Goal: Entertainment & Leisure: Browse casually

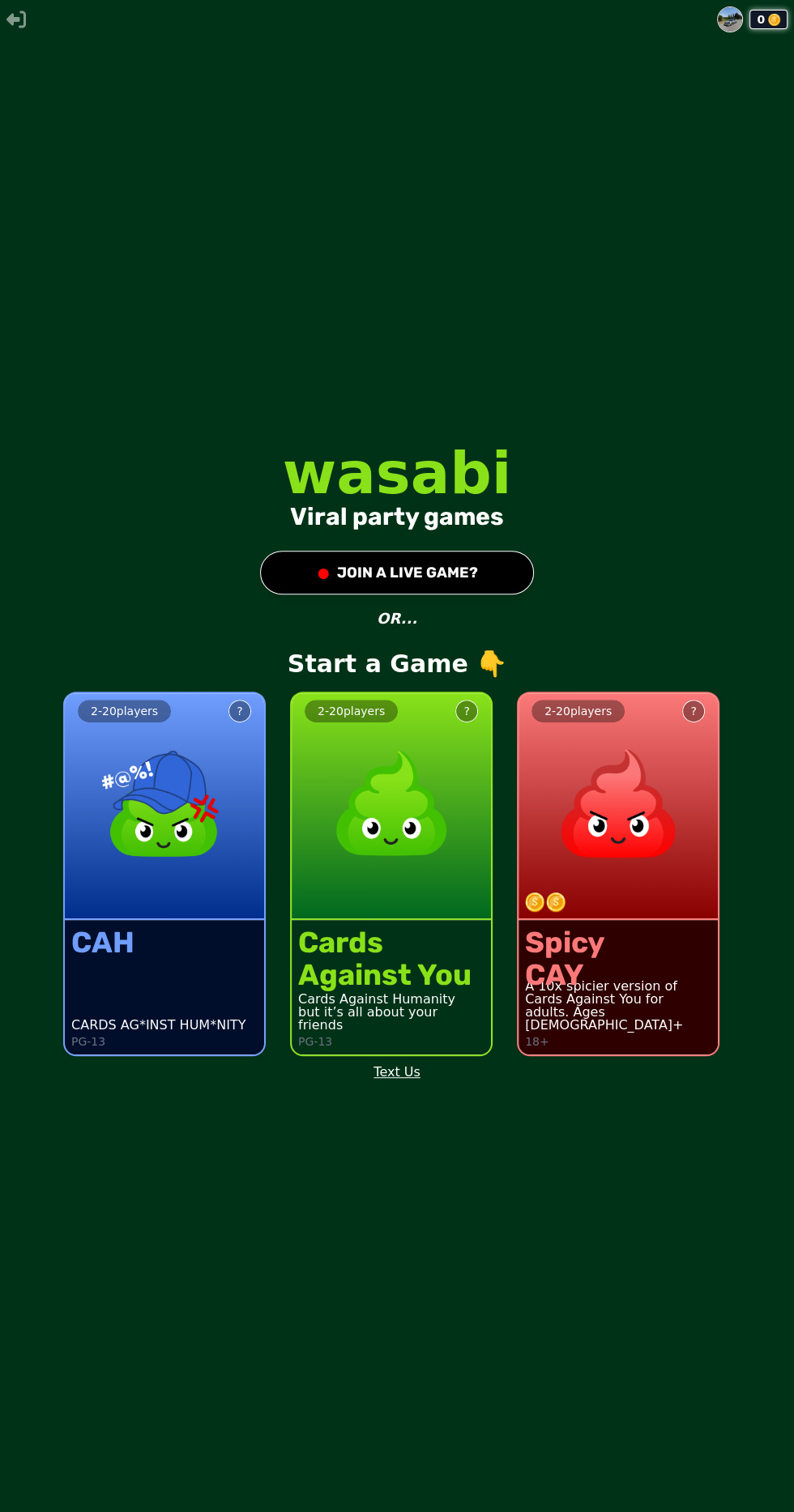
click at [473, 594] on button "● JOIN A LIVE GAME?" at bounding box center [397, 573] width 274 height 44
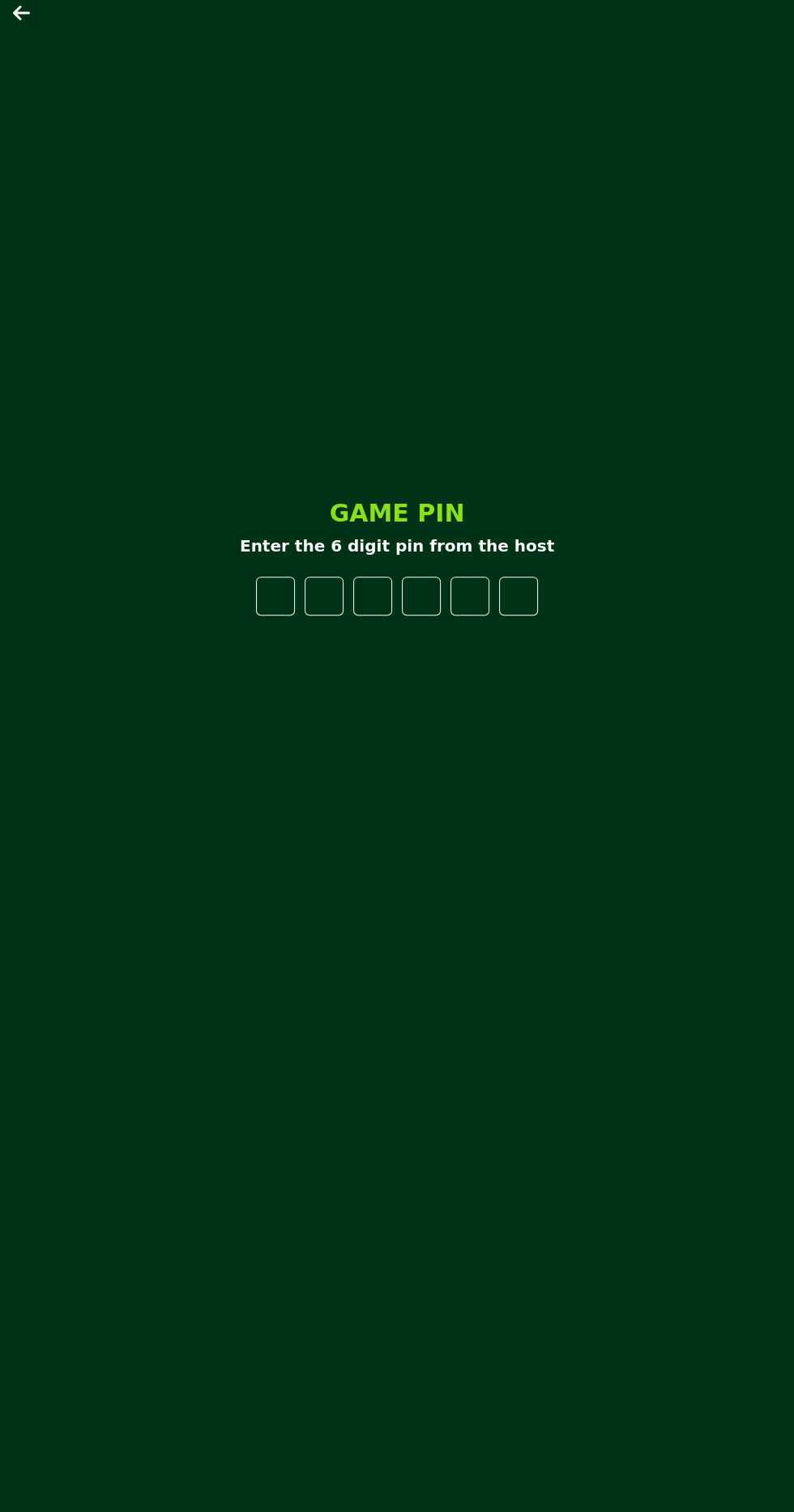
click at [469, 629] on div "GAME PIN Enter the 6 digit pin from the host" at bounding box center [397, 756] width 486 height 541
click at [278, 616] on input "number" at bounding box center [276, 596] width 39 height 39
type input "*"
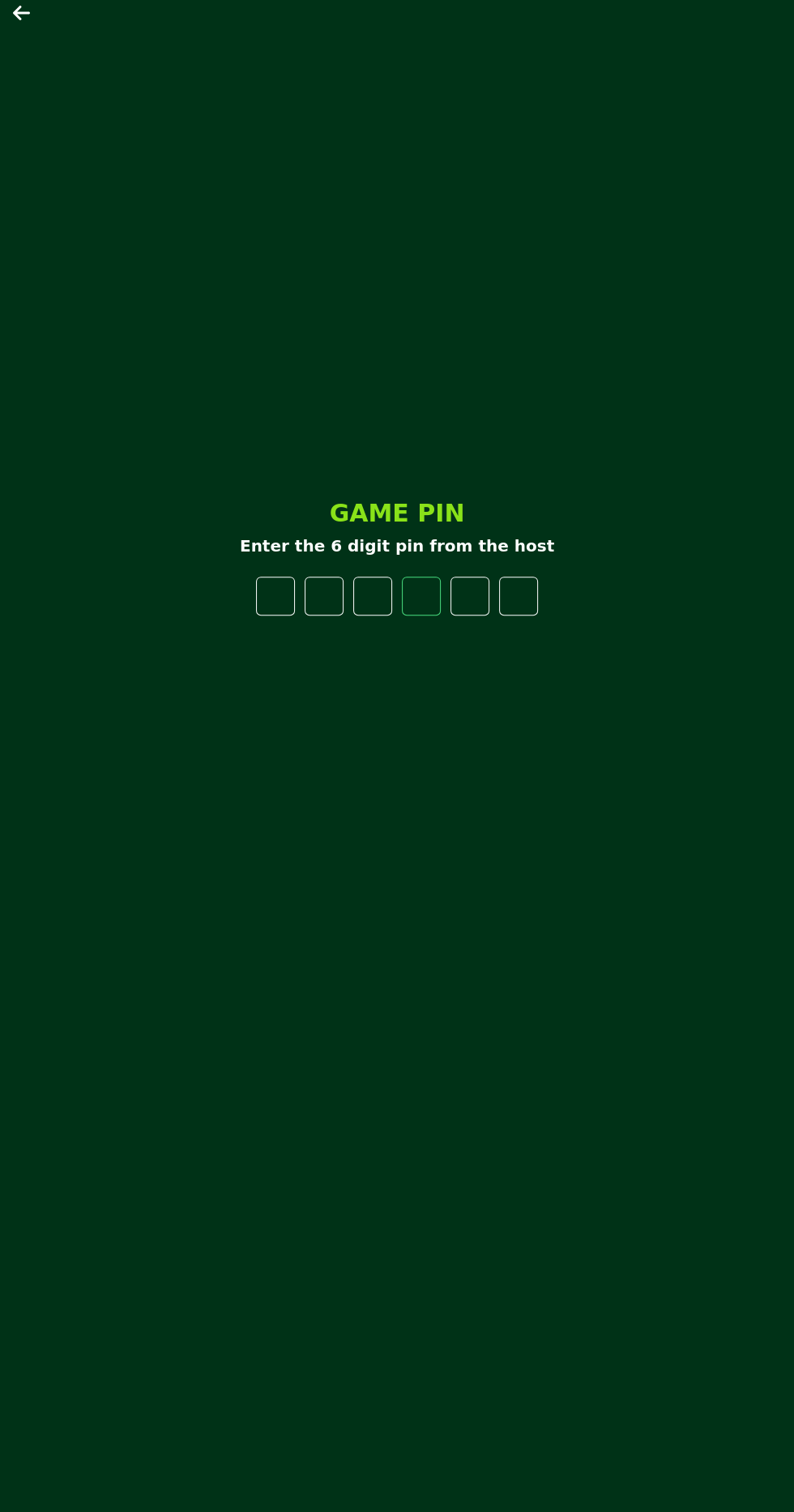
type input "*"
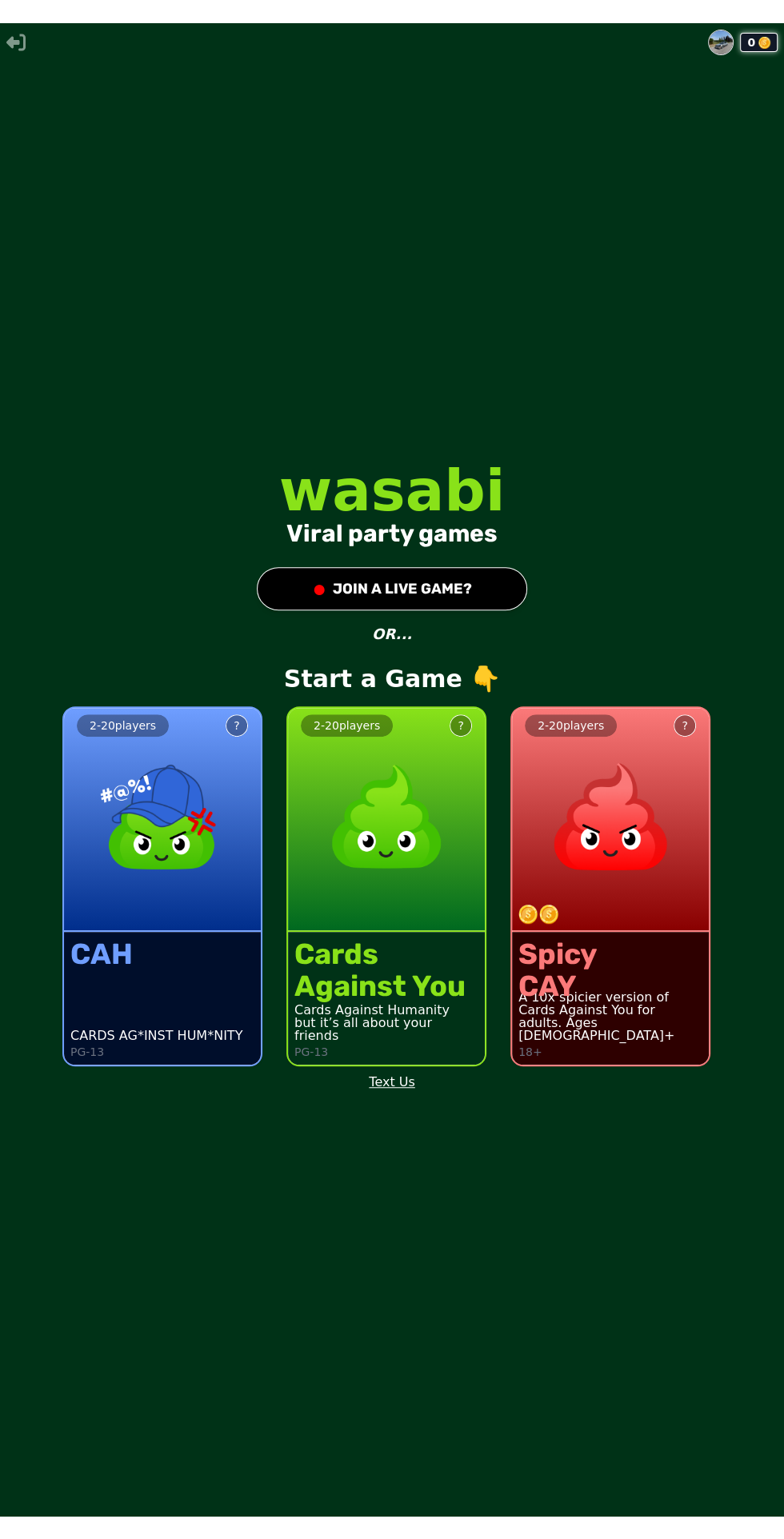
scroll to position [16, 0]
